Goal: Transaction & Acquisition: Purchase product/service

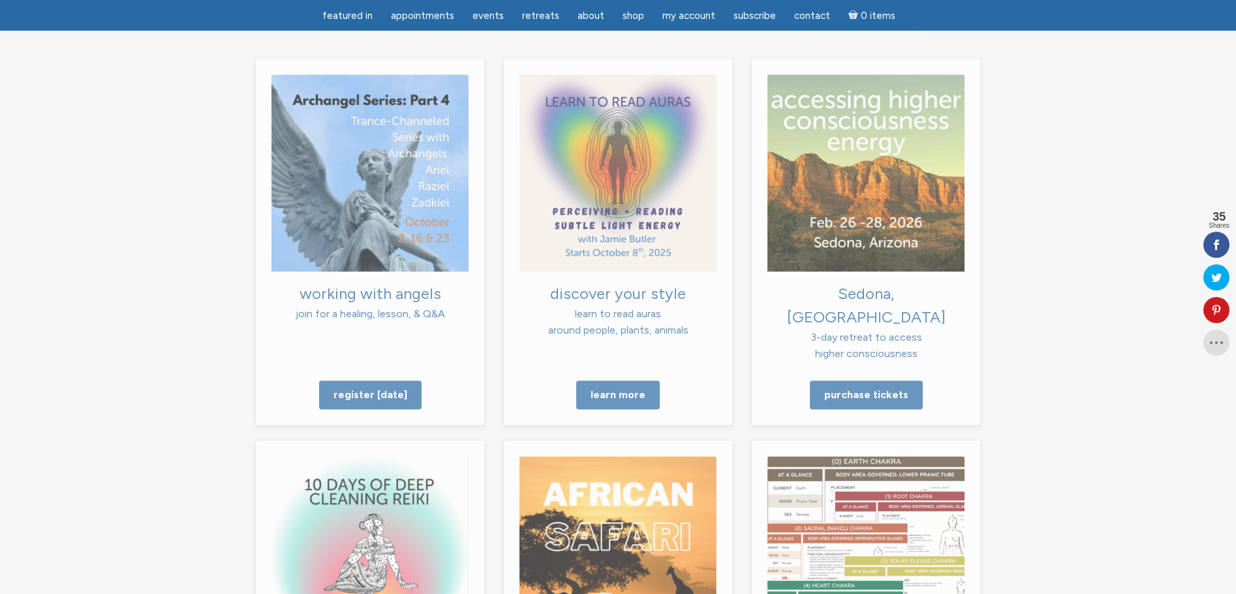
scroll to position [1174, 0]
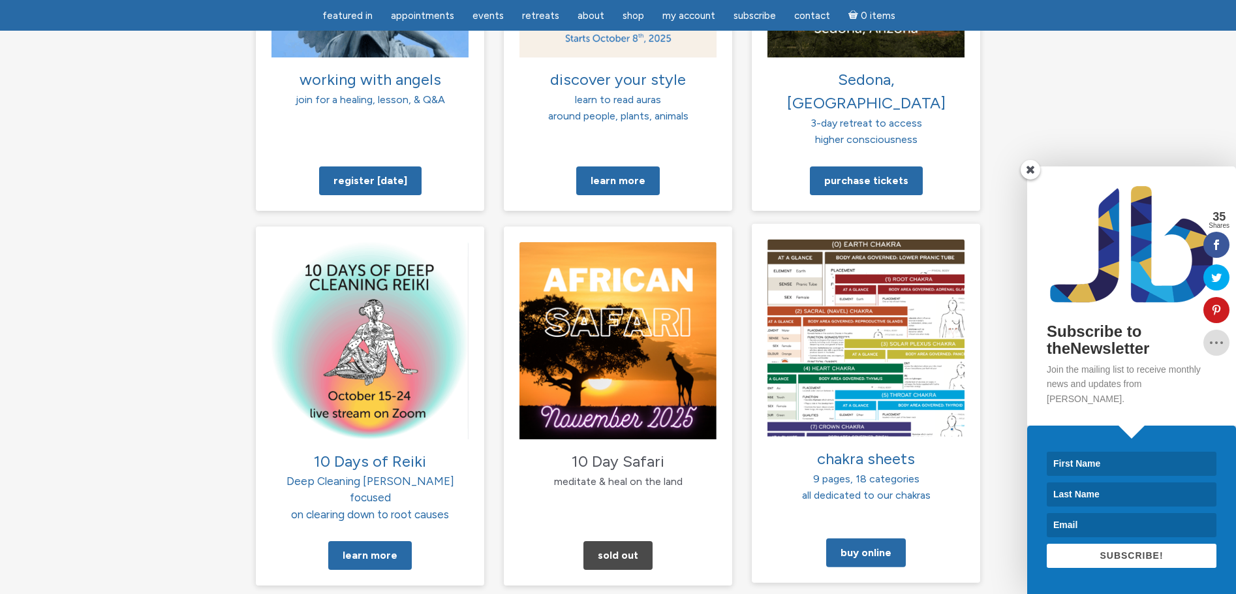
click at [868, 295] on img at bounding box center [865, 337] width 197 height 197
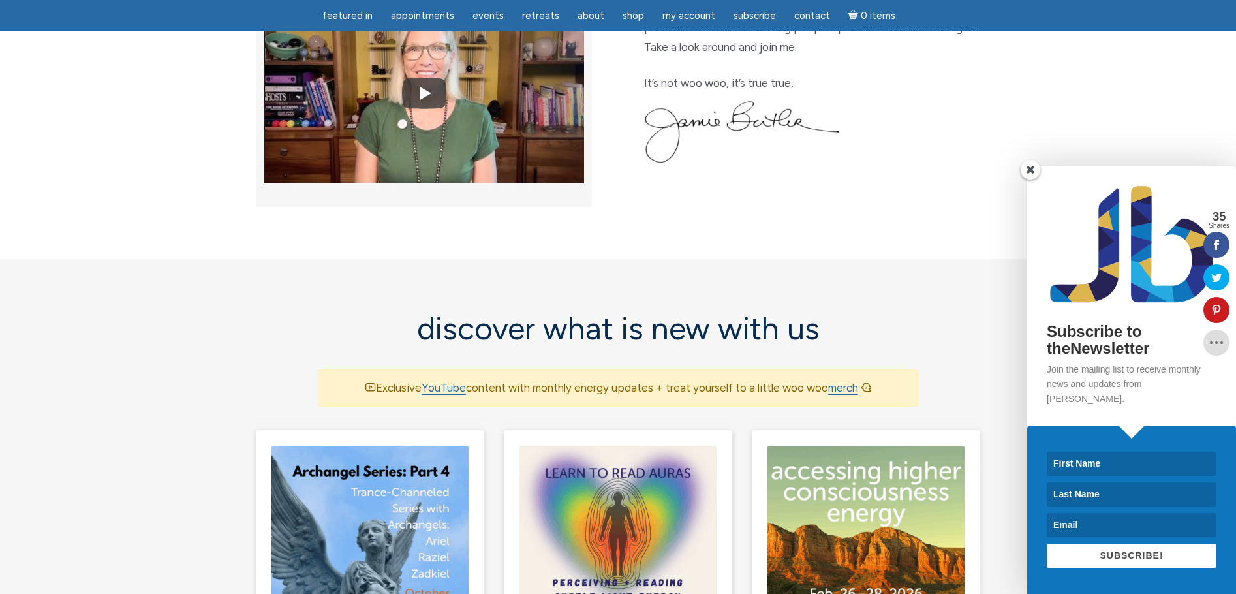
scroll to position [588, 0]
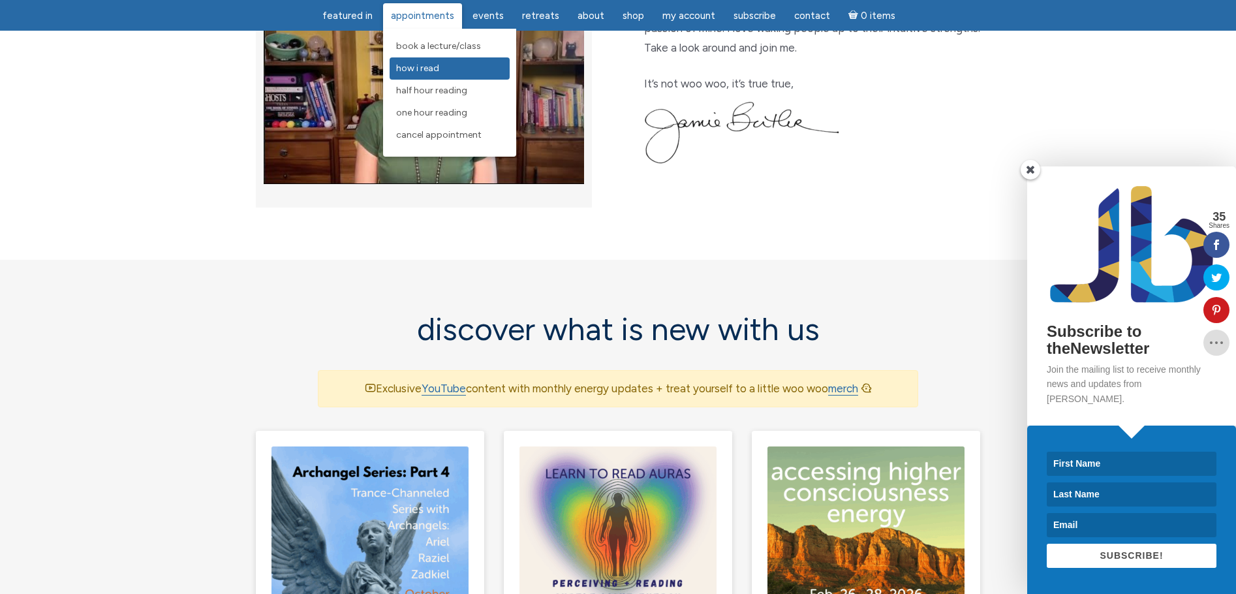
click at [412, 70] on span "How I Read" at bounding box center [417, 68] width 43 height 11
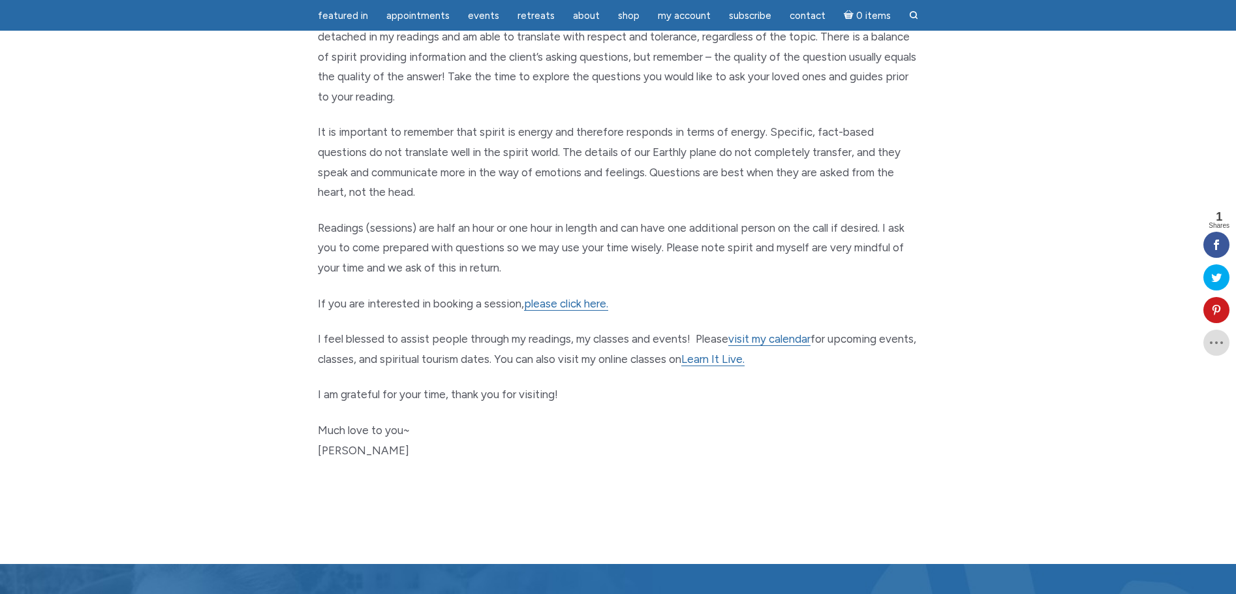
scroll to position [545, 0]
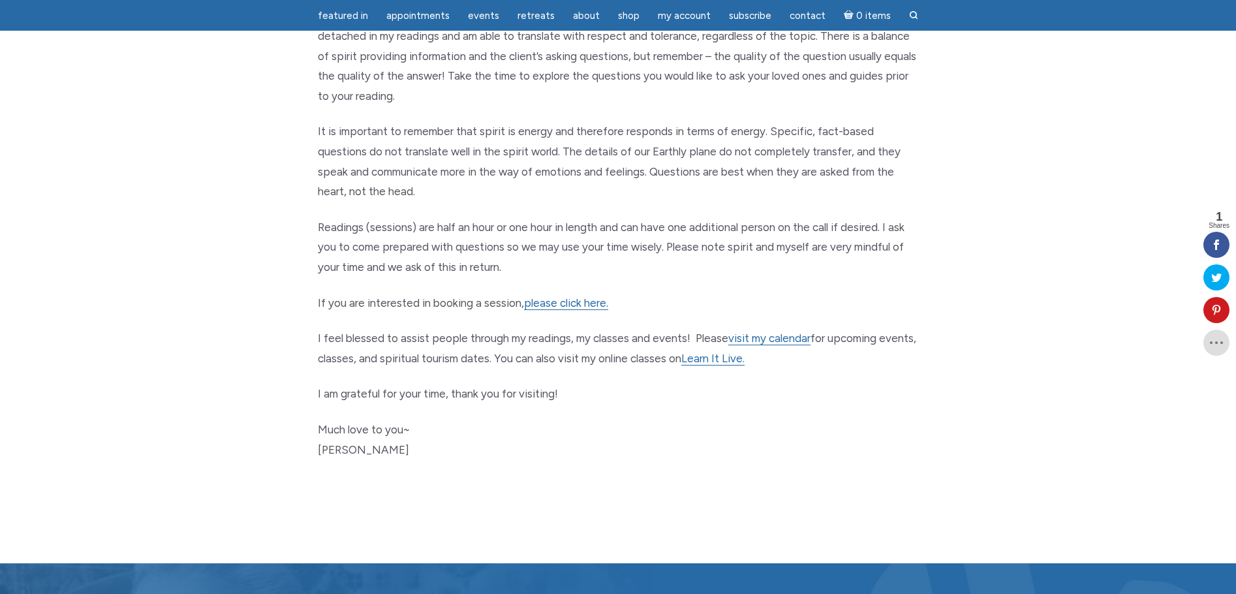
click at [1057, 260] on section "how i read Hello Luminaire, I am currently taking a limited amount of phone app…" at bounding box center [618, 61] width 1236 height 1004
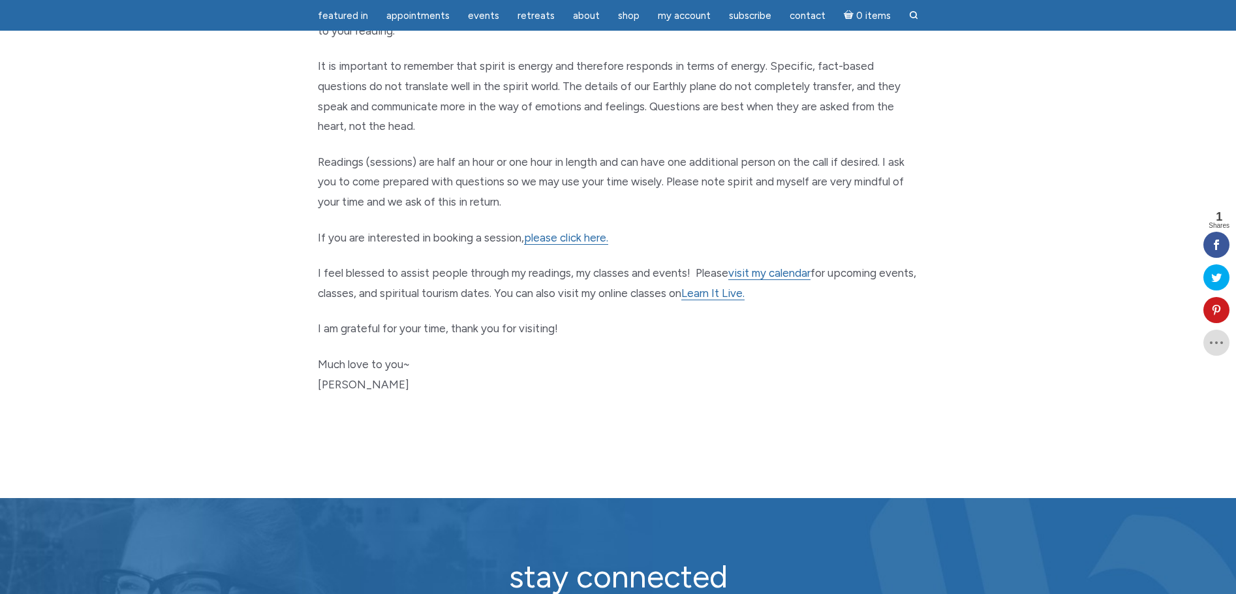
scroll to position [620, 0]
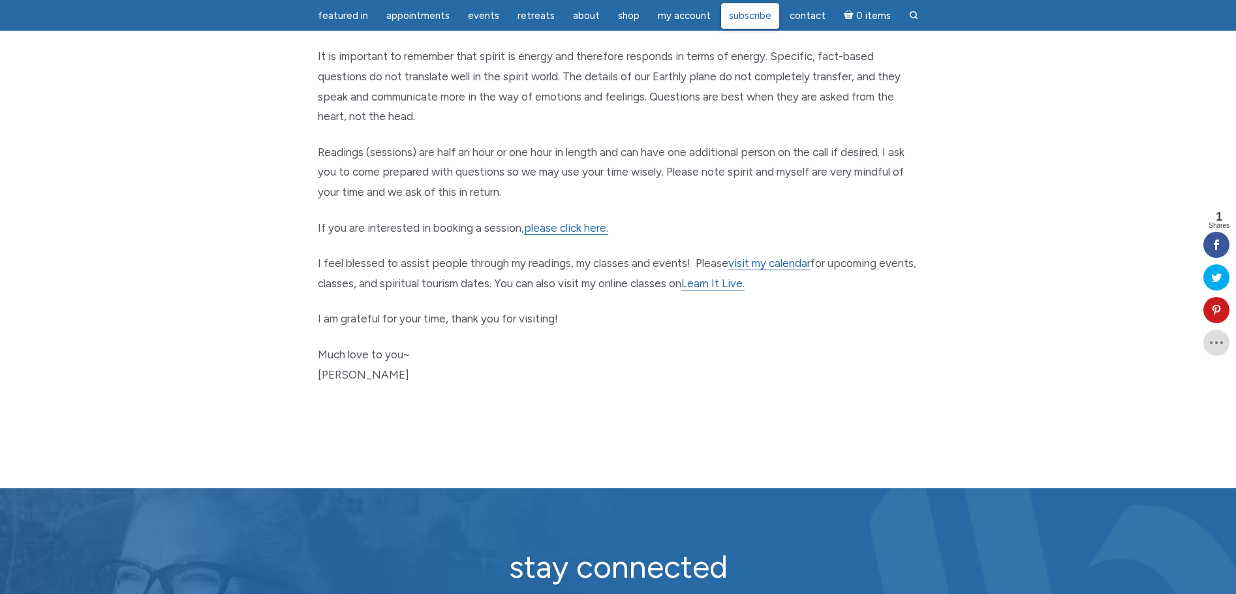
click at [744, 18] on span "Subscribe" at bounding box center [750, 16] width 42 height 12
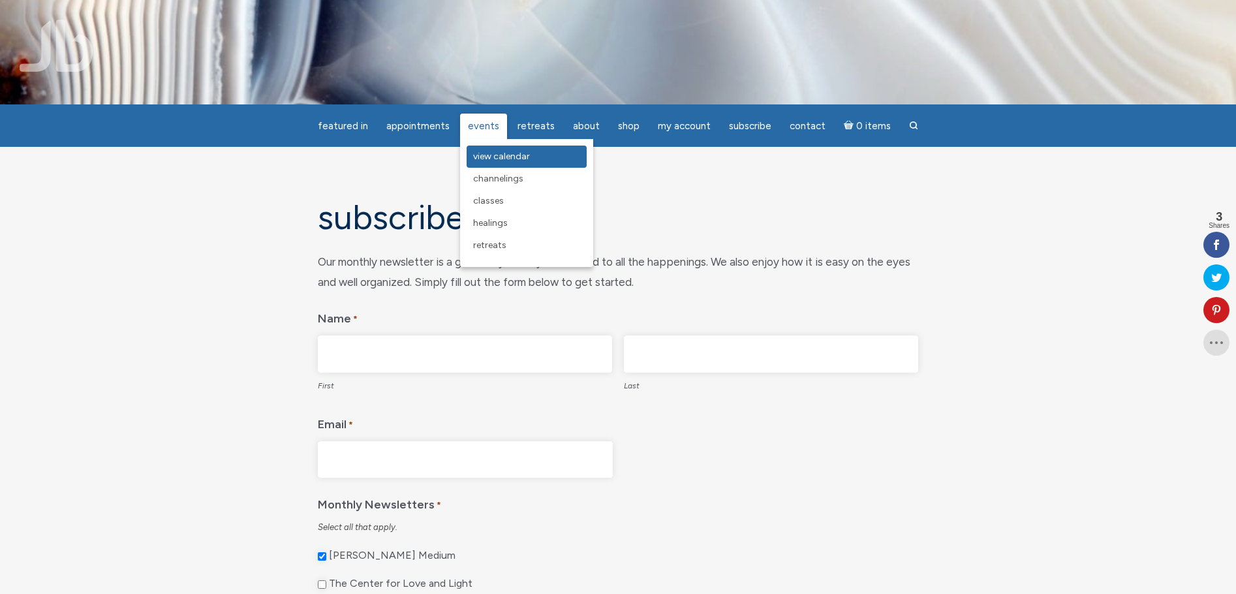
click at [495, 155] on span "View Calendar" at bounding box center [501, 156] width 57 height 11
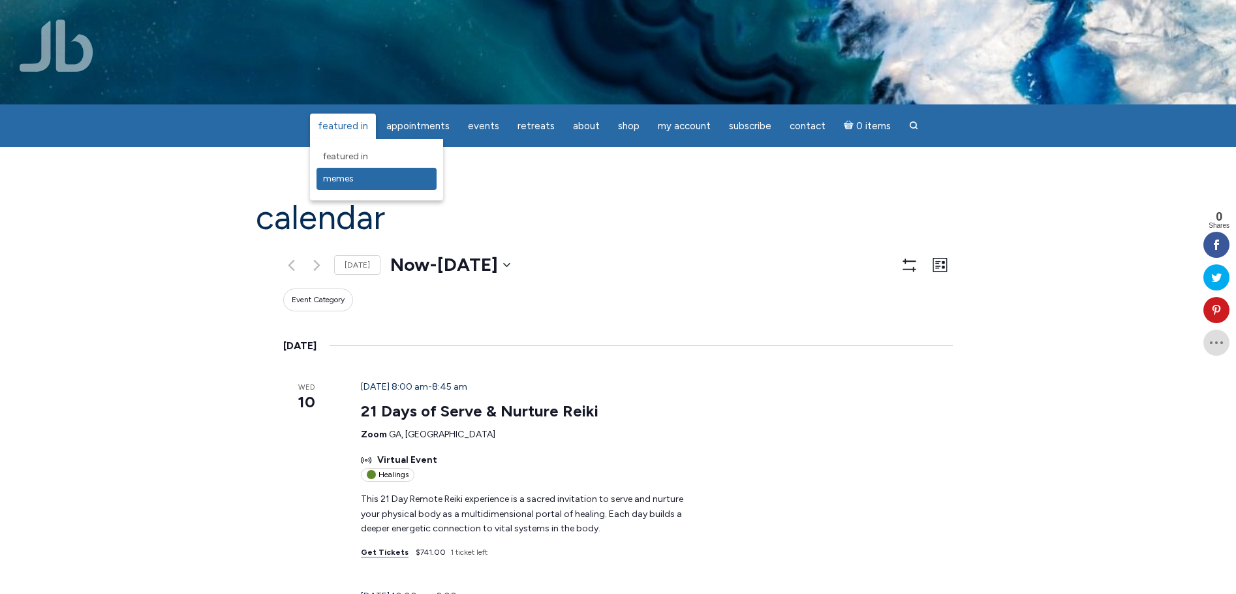
click at [348, 177] on span "Memes" at bounding box center [338, 178] width 31 height 11
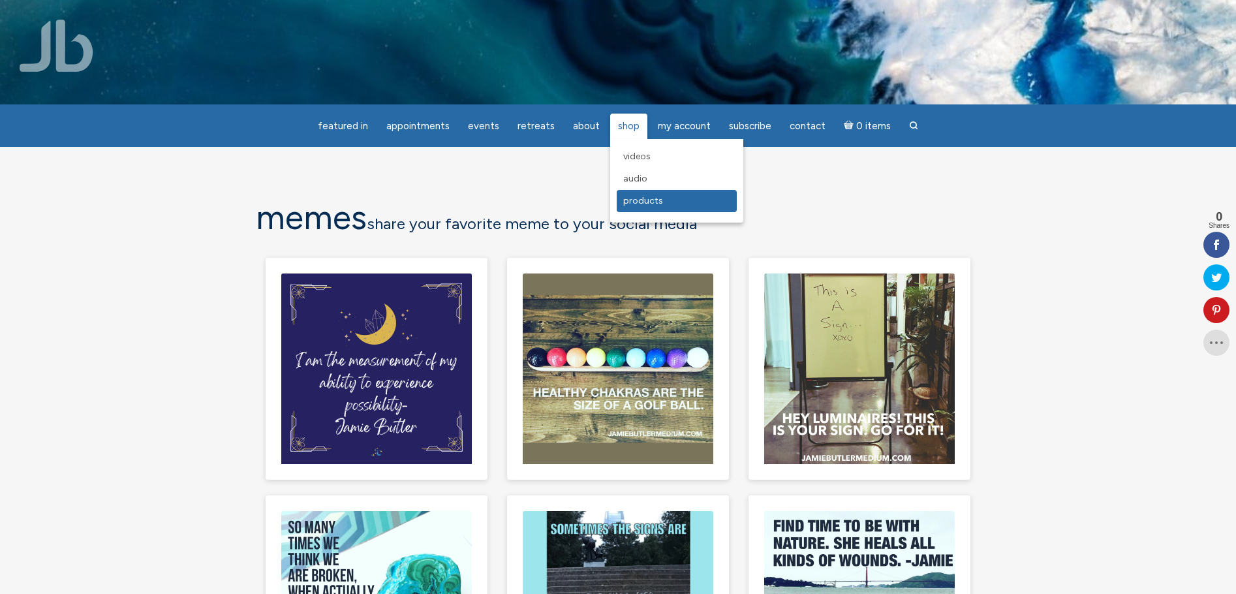
click at [637, 202] on span "Products" at bounding box center [643, 200] width 40 height 11
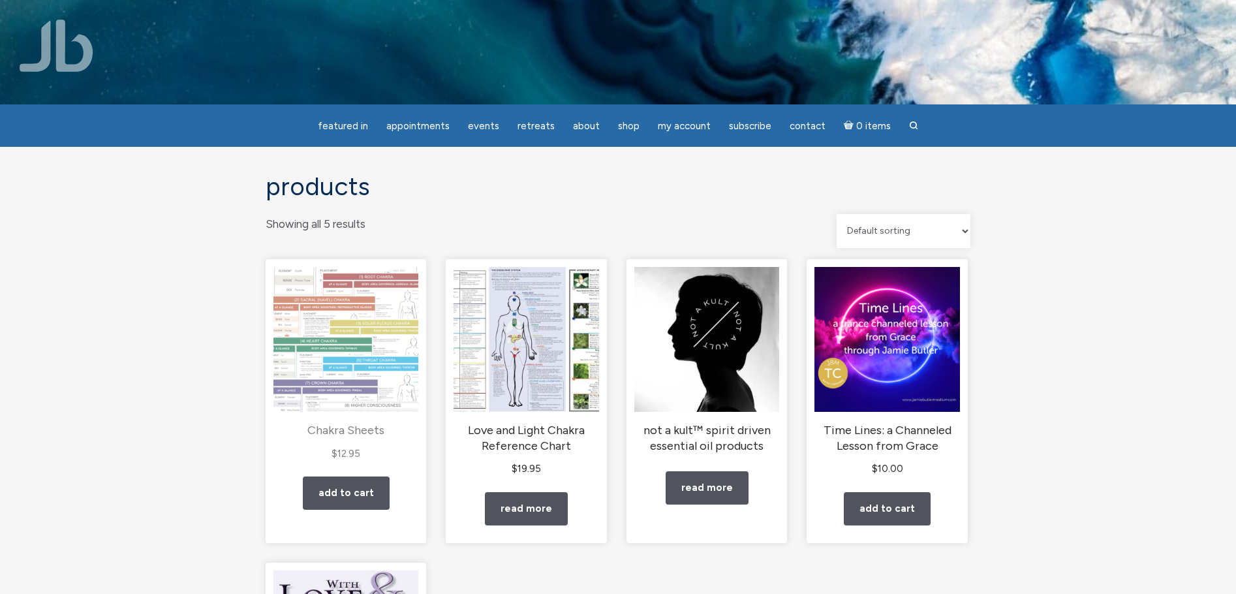
click at [316, 350] on img "main" at bounding box center [345, 339] width 145 height 145
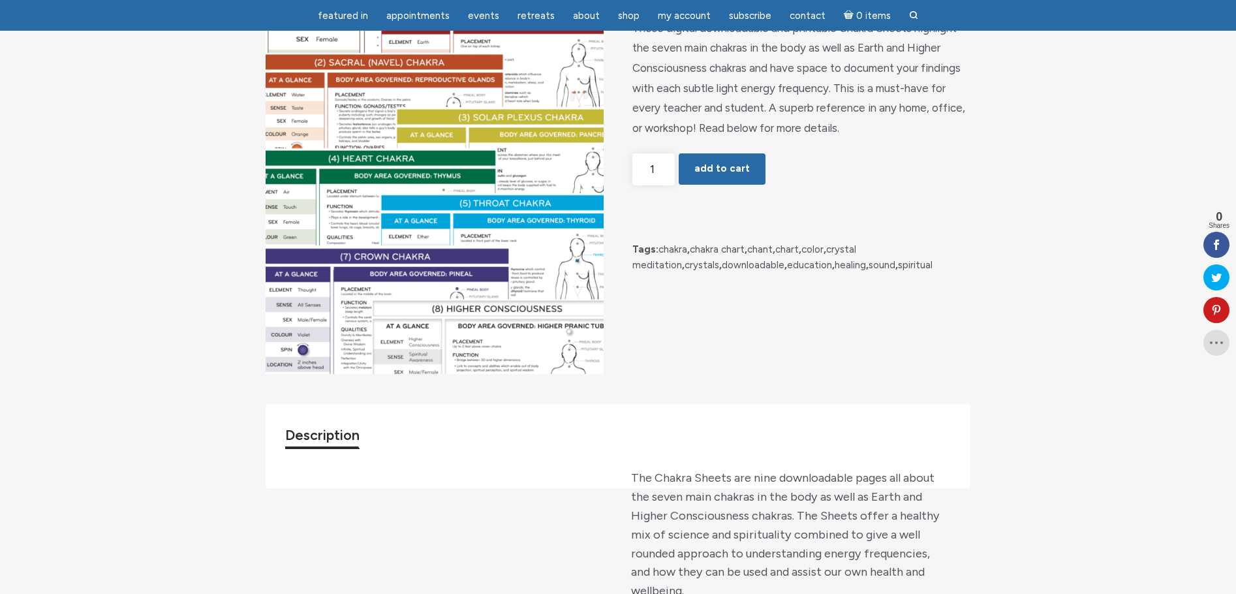
scroll to position [195, 0]
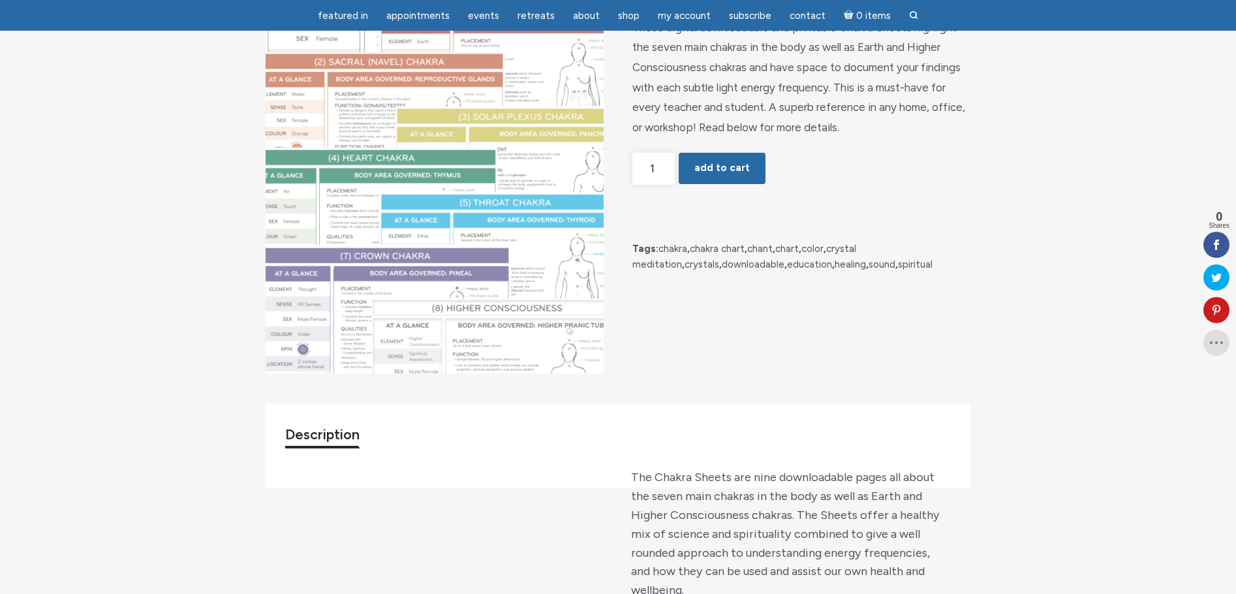
click at [513, 216] on img "main" at bounding box center [435, 154] width 338 height 438
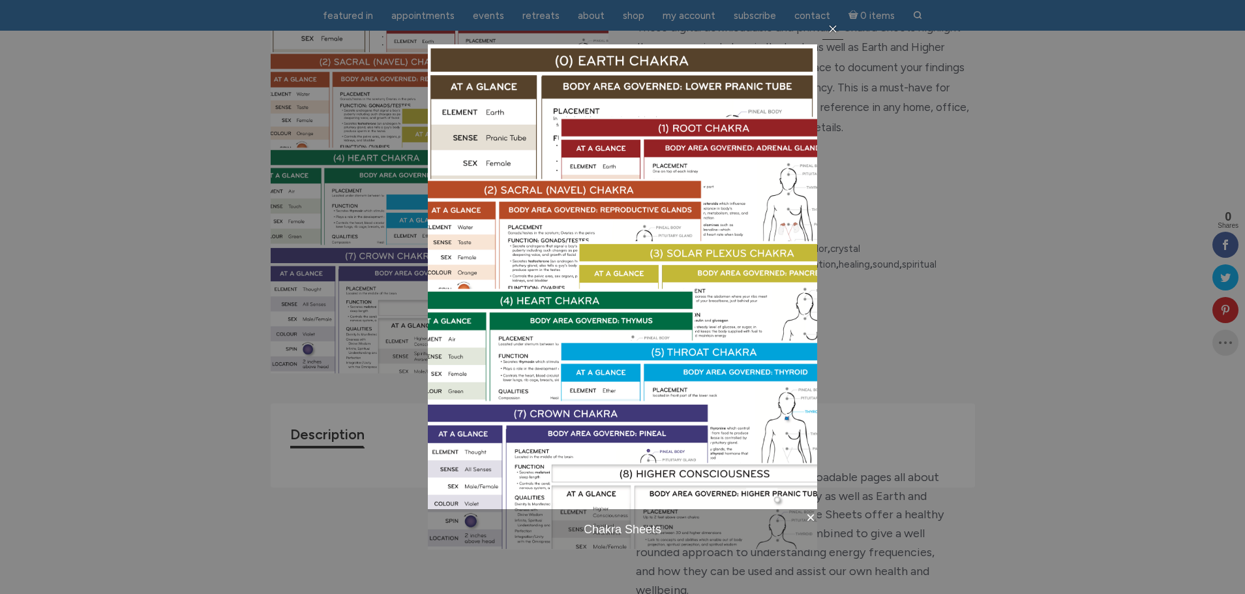
click at [831, 27] on icon at bounding box center [833, 28] width 7 height 7
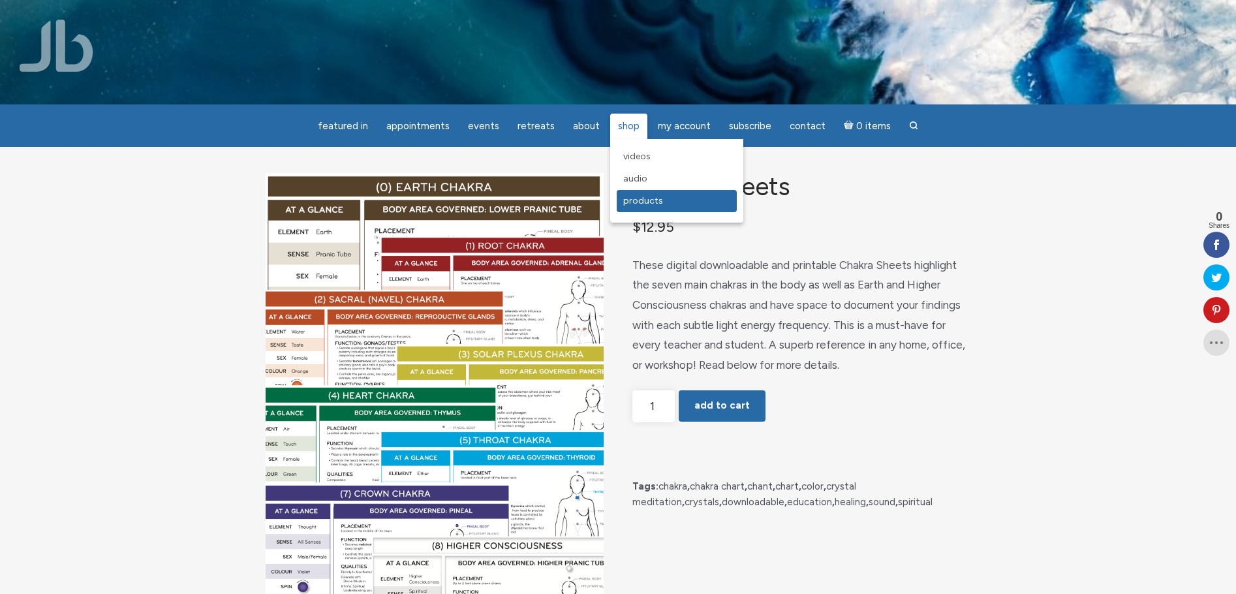
click at [636, 201] on span "Products" at bounding box center [643, 200] width 40 height 11
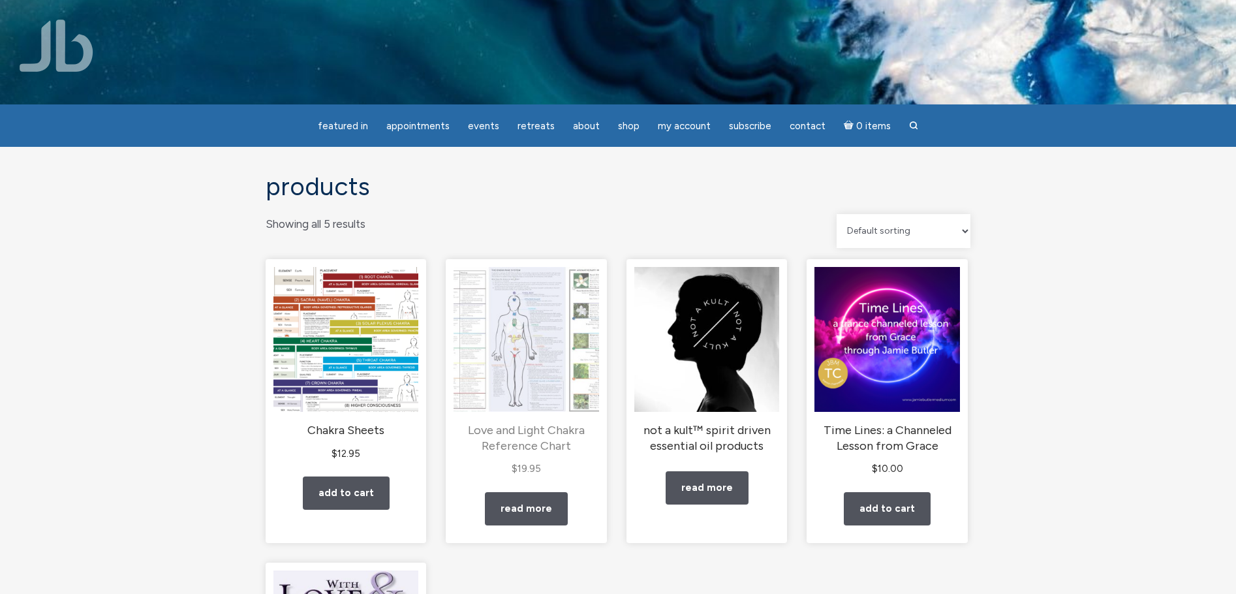
click at [545, 378] on img "main" at bounding box center [525, 339] width 145 height 145
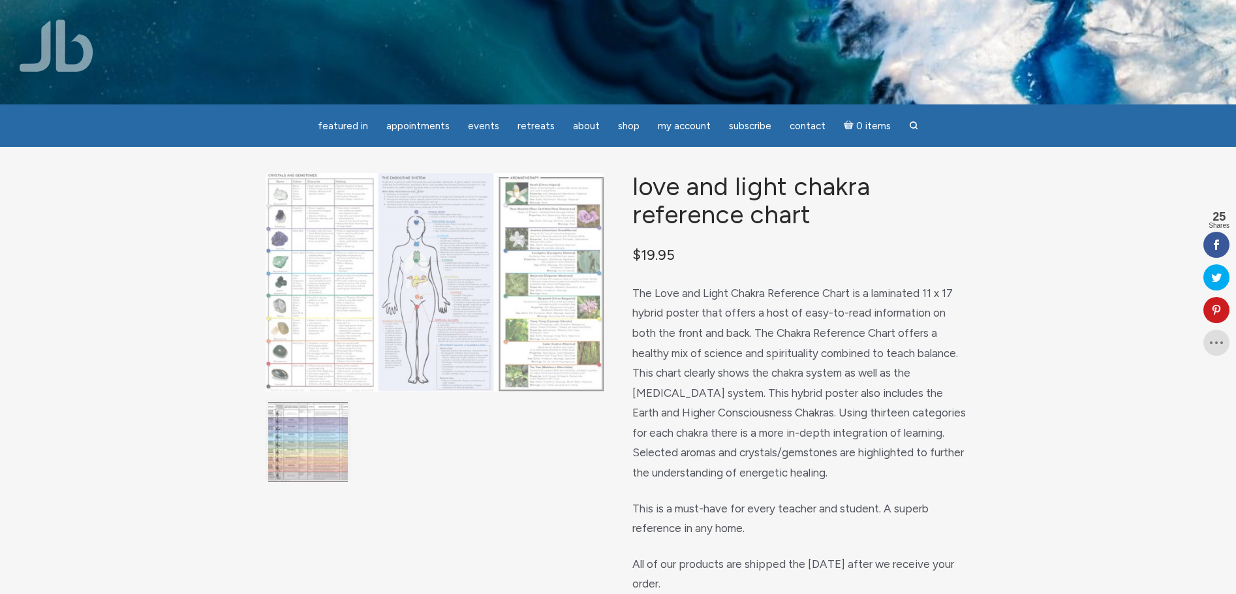
click at [313, 324] on img "main" at bounding box center [435, 282] width 338 height 219
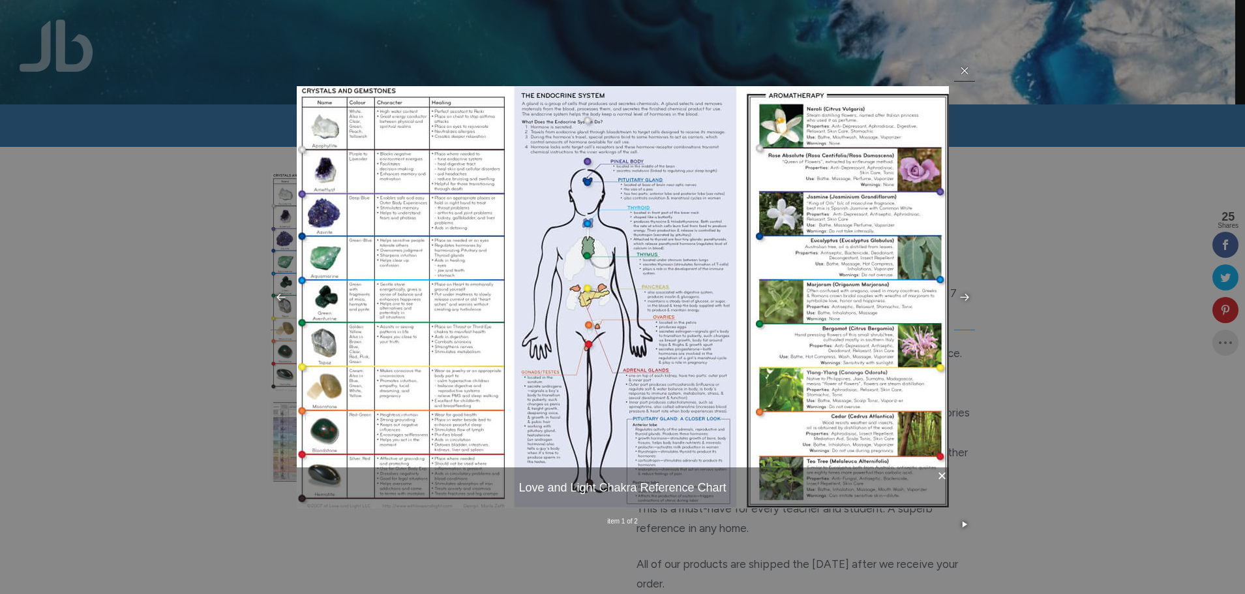
click at [964, 67] on icon at bounding box center [965, 70] width 10 height 10
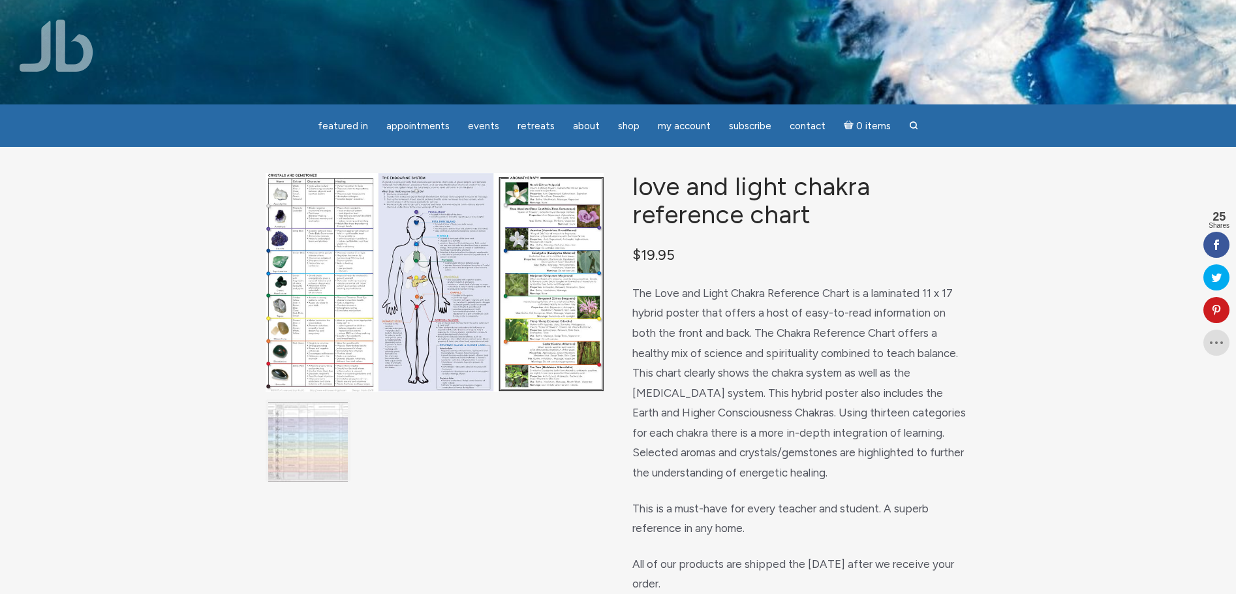
click at [316, 461] on img "main" at bounding box center [308, 442] width 80 height 80
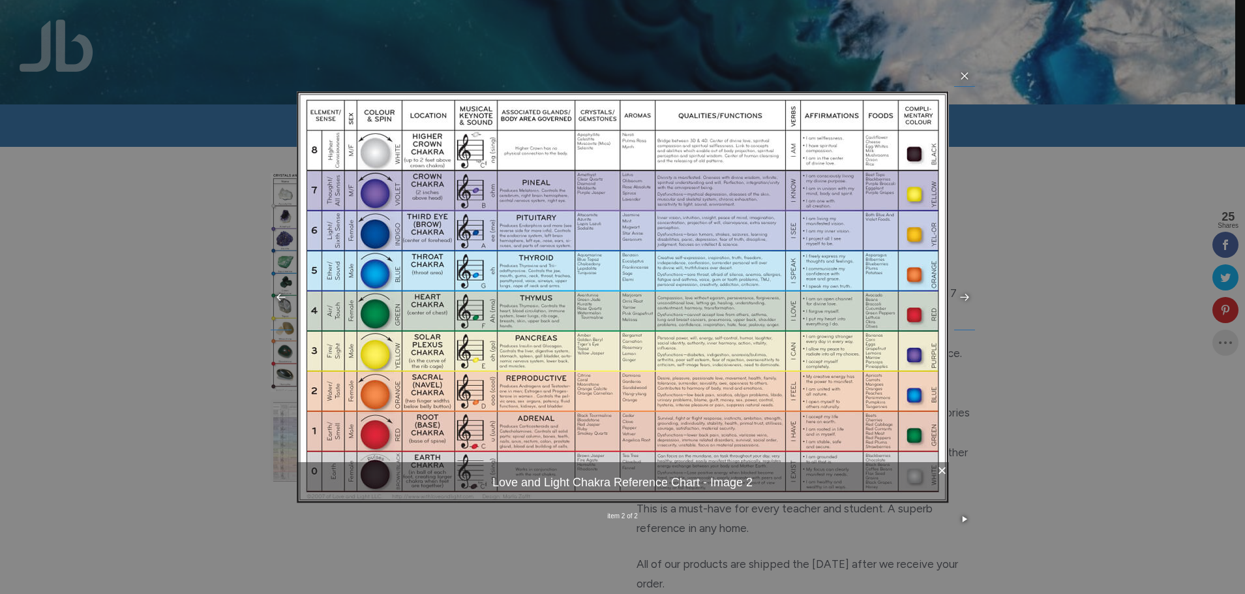
click at [316, 461] on img at bounding box center [623, 297] width 652 height 412
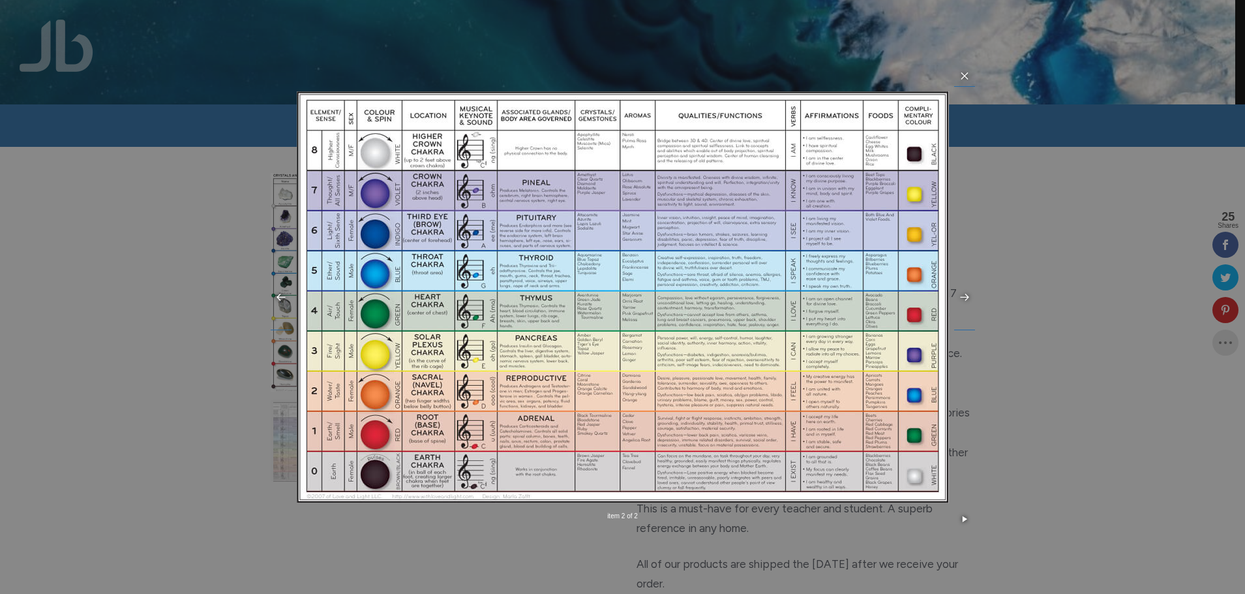
click at [316, 461] on img at bounding box center [623, 297] width 652 height 412
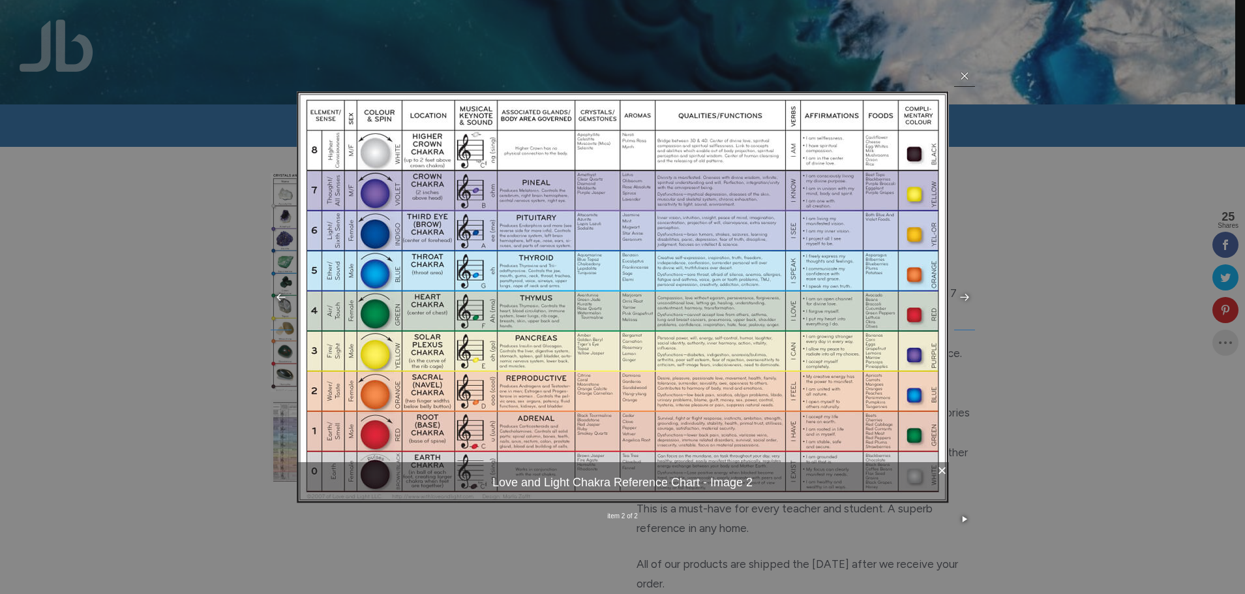
click at [964, 72] on icon at bounding box center [965, 75] width 10 height 10
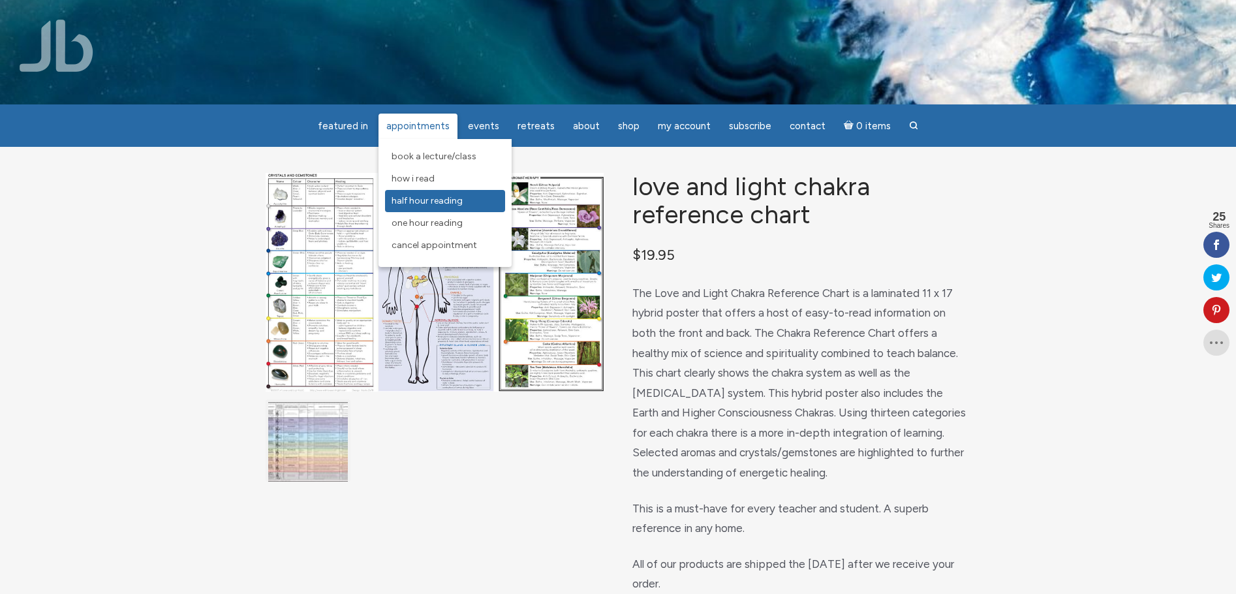
click at [406, 202] on span "Half Hour Reading" at bounding box center [426, 200] width 71 height 11
